Goal: Task Accomplishment & Management: Manage account settings

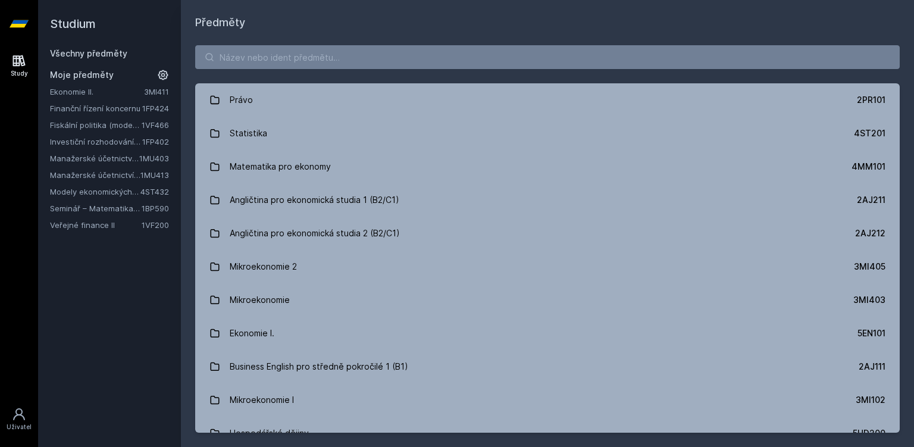
click at [108, 227] on link "Veřejné finance II" at bounding box center [96, 225] width 92 height 12
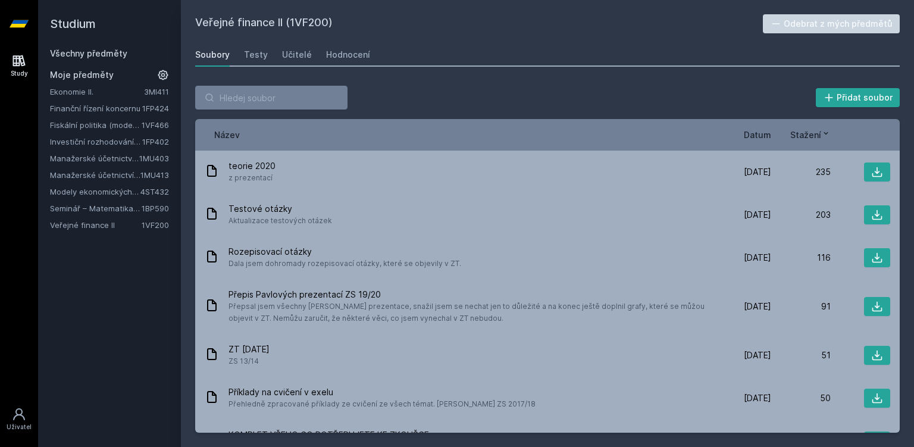
click at [14, 70] on div "Study" at bounding box center [19, 73] width 17 height 9
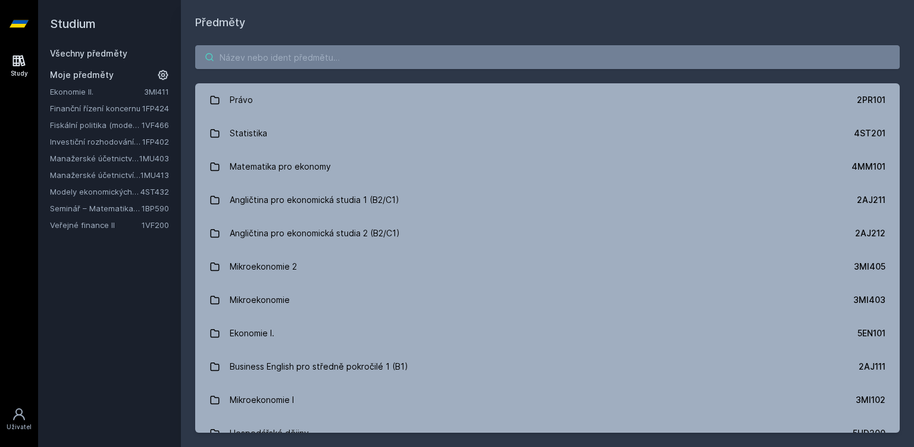
click at [275, 56] on input "search" at bounding box center [547, 57] width 704 height 24
paste input "1VF418"
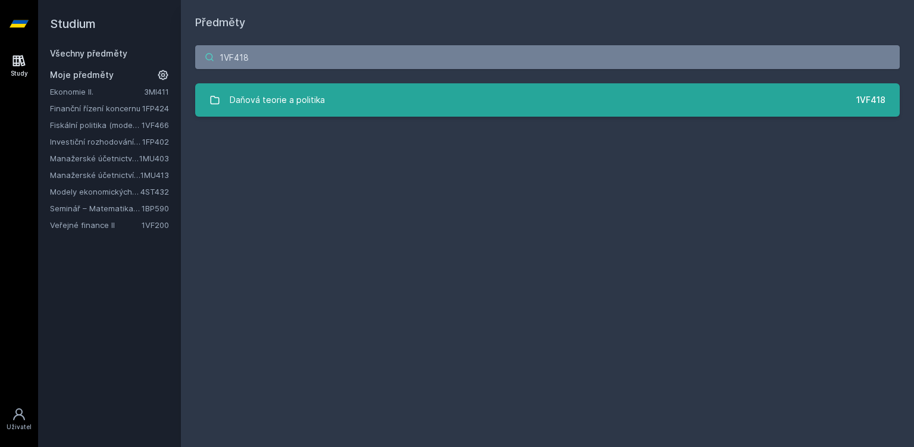
type input "1VF418"
click at [296, 94] on div "Daňová teorie a politika" at bounding box center [277, 100] width 95 height 24
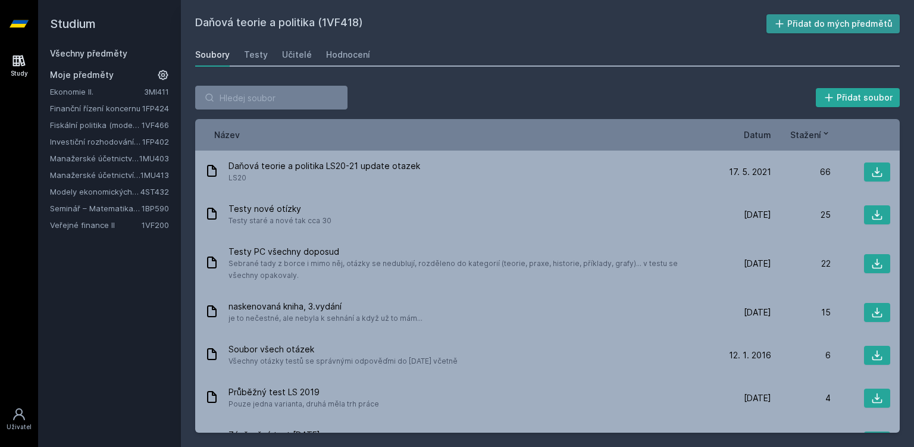
click at [800, 28] on button "Přidat do mých předmětů" at bounding box center [833, 23] width 134 height 19
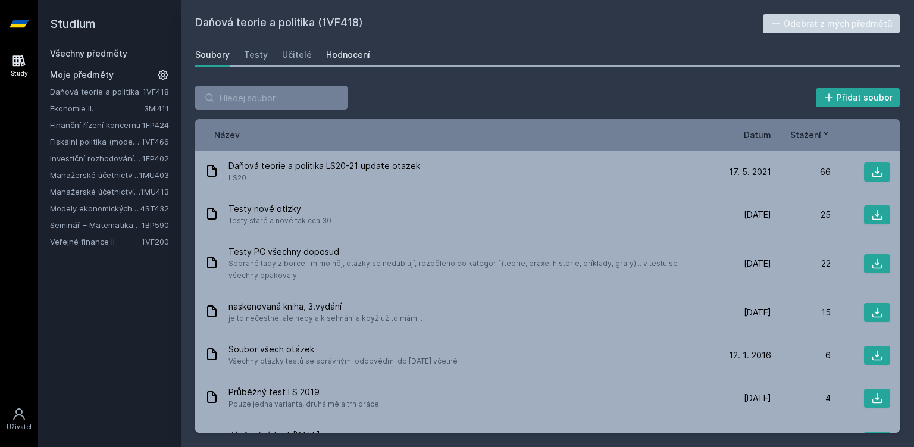
click at [351, 58] on div "Hodnocení" at bounding box center [348, 55] width 44 height 12
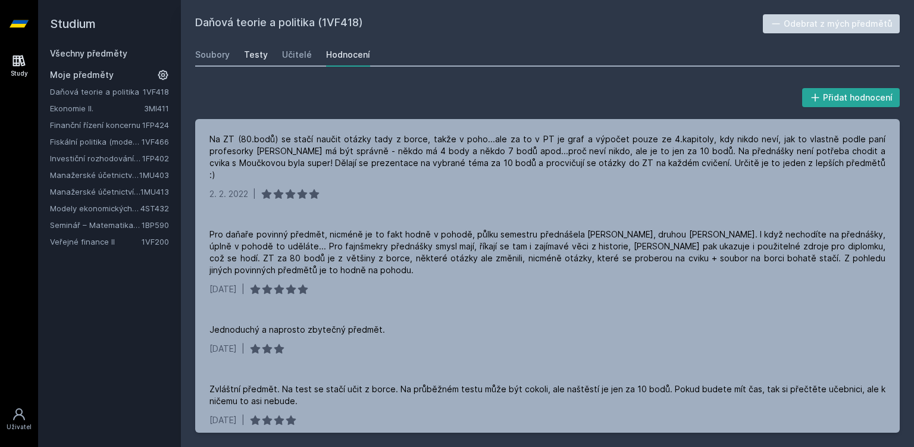
click at [244, 52] on div "Testy" at bounding box center [256, 55] width 24 height 12
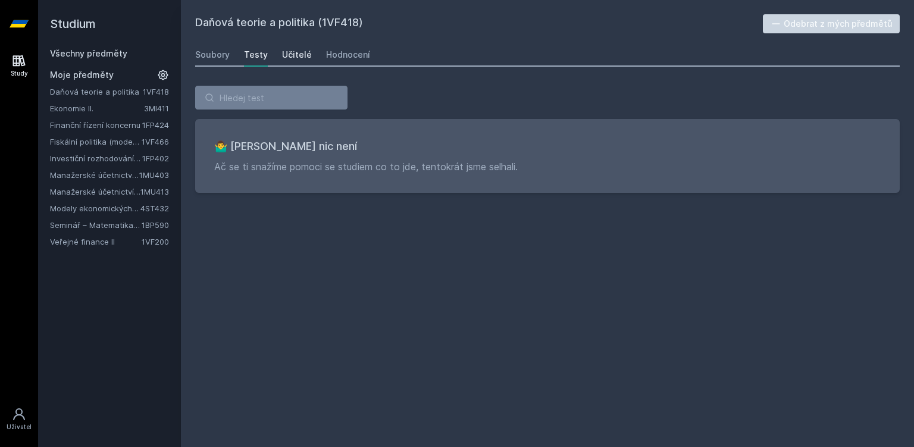
click at [296, 54] on div "Učitelé" at bounding box center [297, 55] width 30 height 12
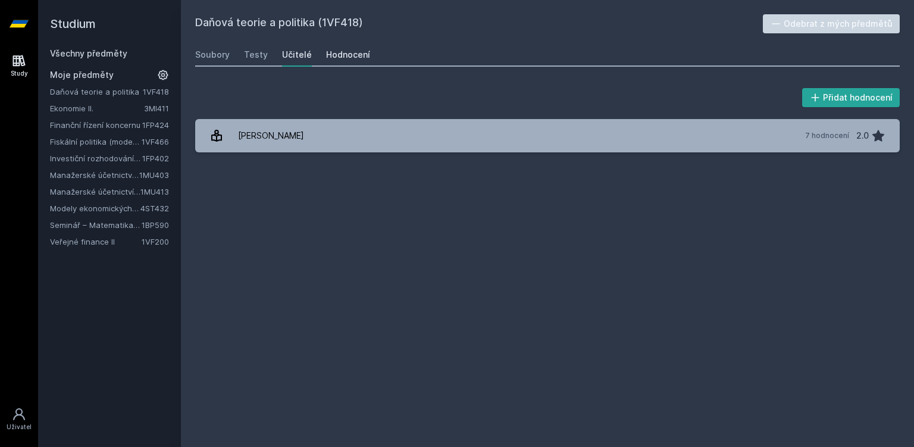
click at [352, 58] on div "Hodnocení" at bounding box center [348, 55] width 44 height 12
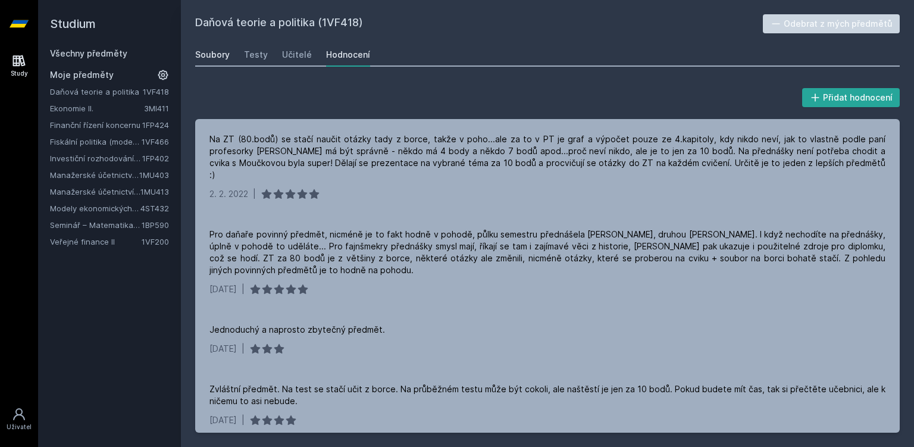
click at [208, 58] on div "Soubory" at bounding box center [212, 55] width 34 height 12
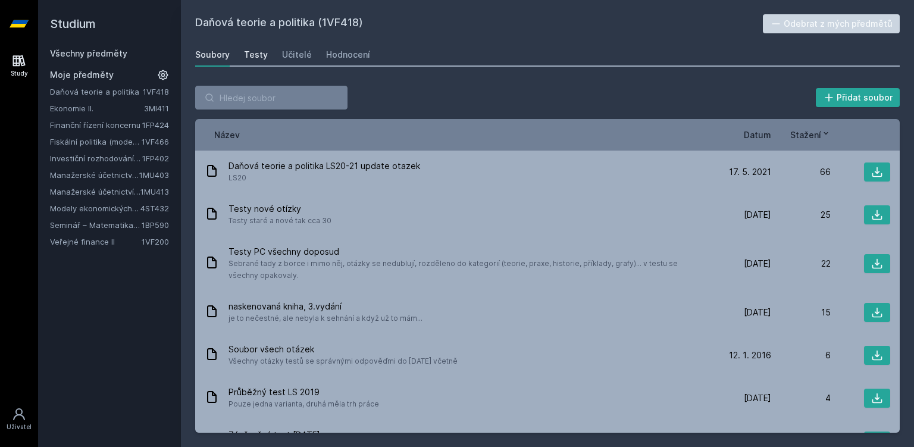
click at [258, 61] on div "Testy" at bounding box center [256, 55] width 24 height 12
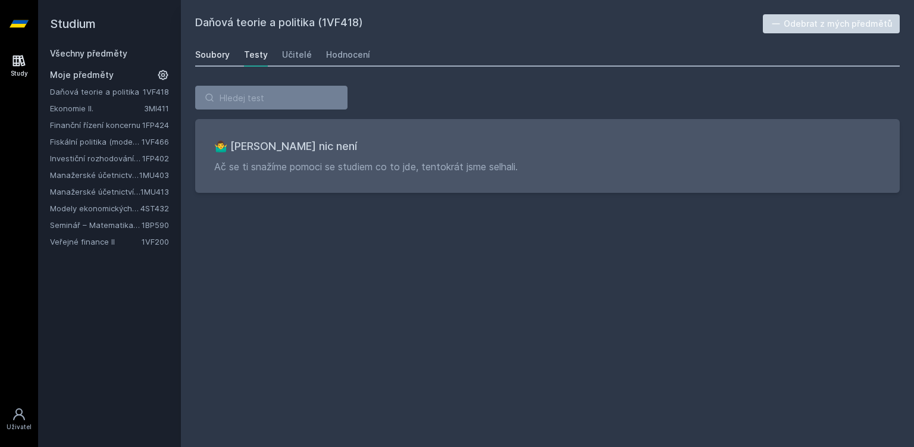
click at [220, 54] on div "Soubory" at bounding box center [212, 55] width 34 height 12
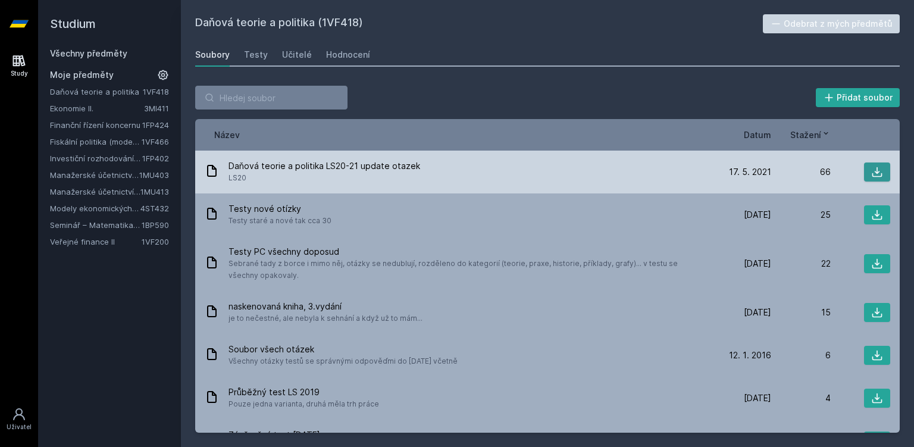
click at [870, 170] on button at bounding box center [877, 171] width 26 height 19
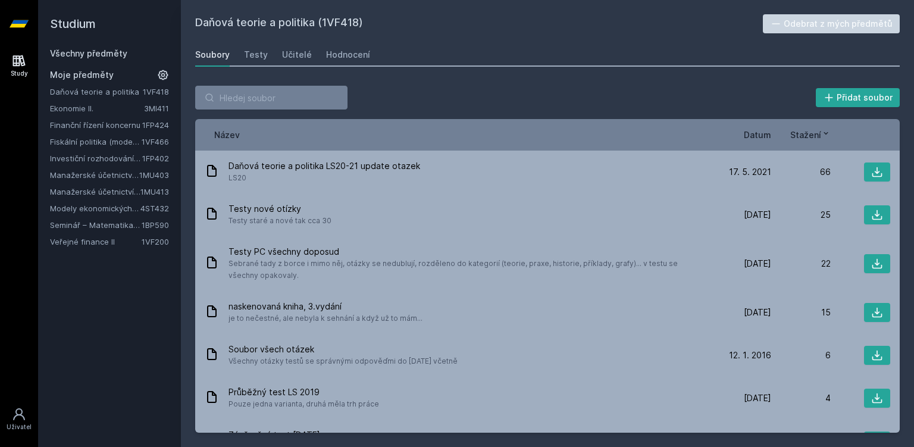
drag, startPoint x: 199, startPoint y: 17, endPoint x: 361, endPoint y: 23, distance: 162.5
click at [361, 23] on h2 "Daňová teorie a politika (1VF418)" at bounding box center [478, 23] width 567 height 19
copy h2 "Daňová teorie a politika (1VF418"
click at [639, 126] on div "Název Datum Stažení" at bounding box center [547, 135] width 704 height 32
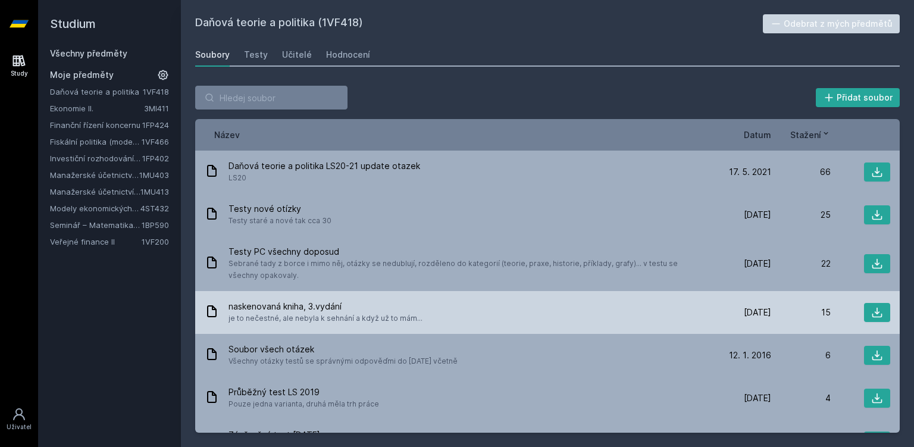
scroll to position [123, 0]
